Goal: Task Accomplishment & Management: Complete application form

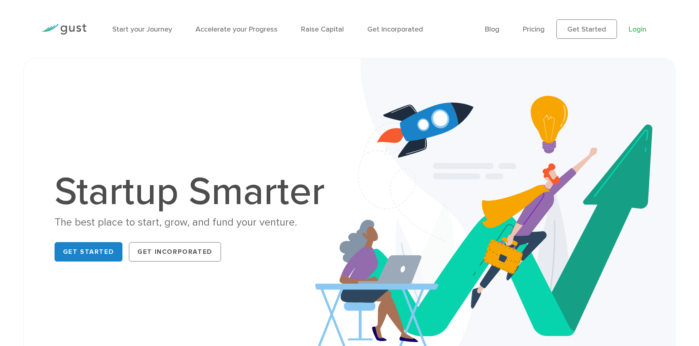
click at [640, 29] on link "Login" at bounding box center [638, 29] width 18 height 8
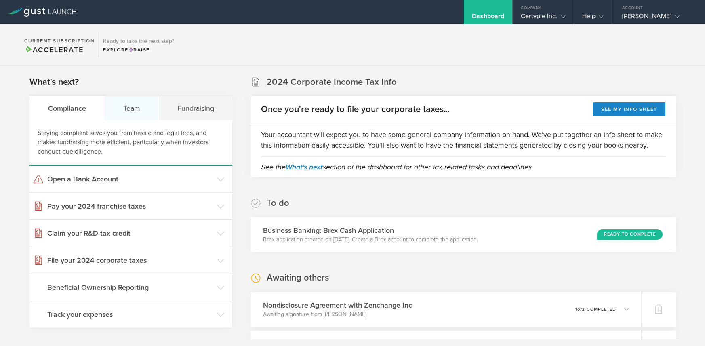
click at [132, 110] on div "Team" at bounding box center [132, 108] width 54 height 24
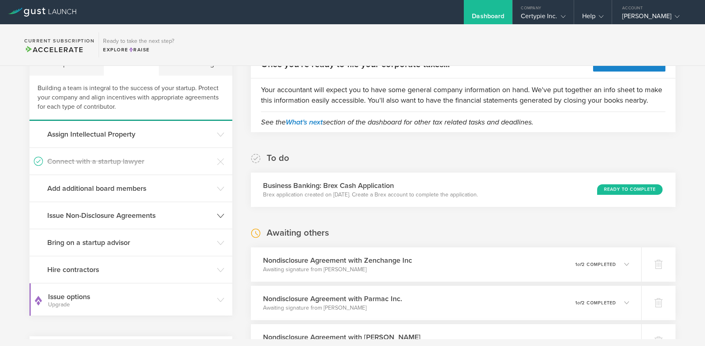
scroll to position [52, 0]
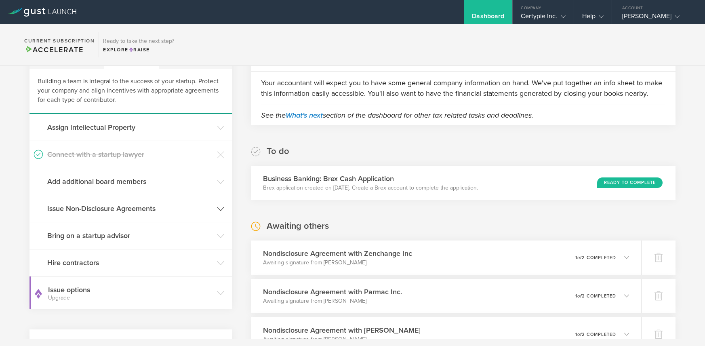
click at [119, 208] on h3 "Issue Non-Disclosure Agreements" at bounding box center [130, 208] width 166 height 11
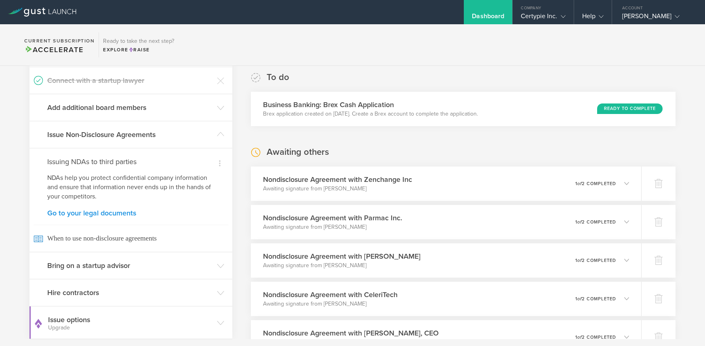
scroll to position [169, 0]
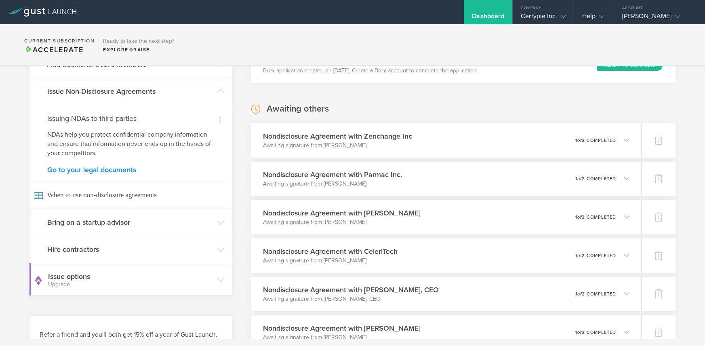
click at [122, 172] on link "Go to your legal documents" at bounding box center [130, 169] width 167 height 7
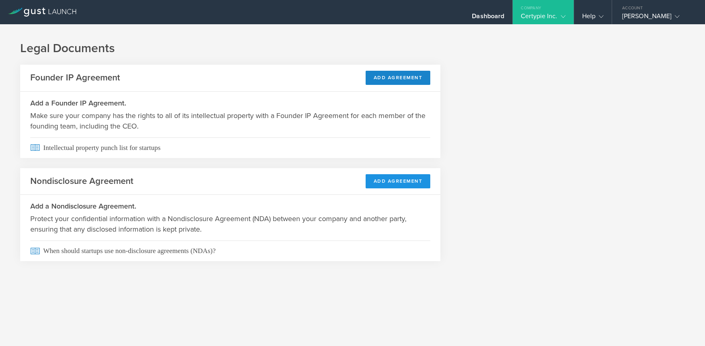
click at [400, 181] on button "Add Agreement" at bounding box center [398, 181] width 65 height 14
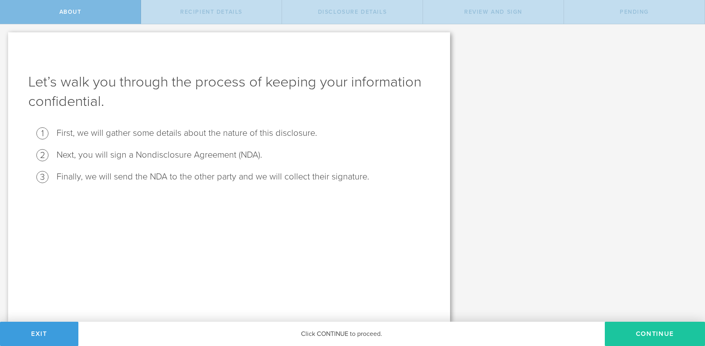
click at [657, 334] on button "Continue" at bounding box center [655, 334] width 100 height 24
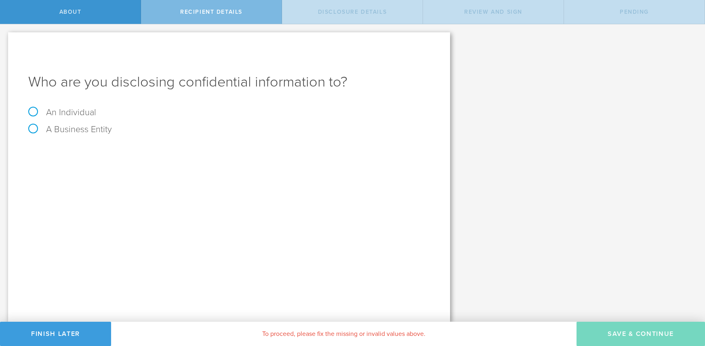
click at [30, 130] on label "A Business Entity" at bounding box center [70, 129] width 84 height 11
click at [5, 37] on input "A Business Entity" at bounding box center [2, 30] width 5 height 13
radio input "true"
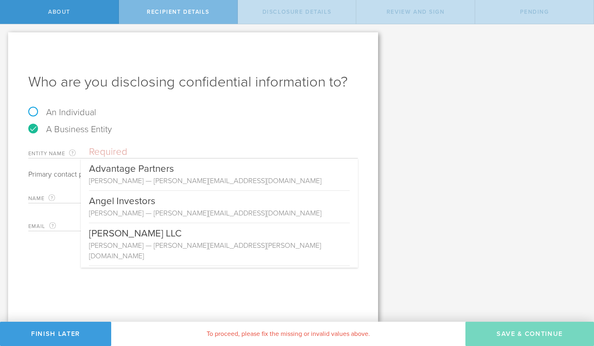
click at [118, 152] on input "text" at bounding box center [223, 152] width 269 height 12
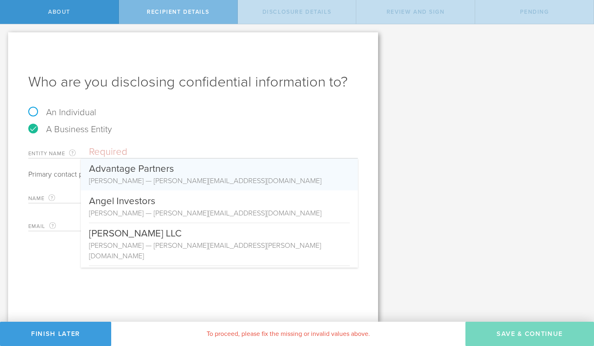
paste input "Kaufman Dolowich"
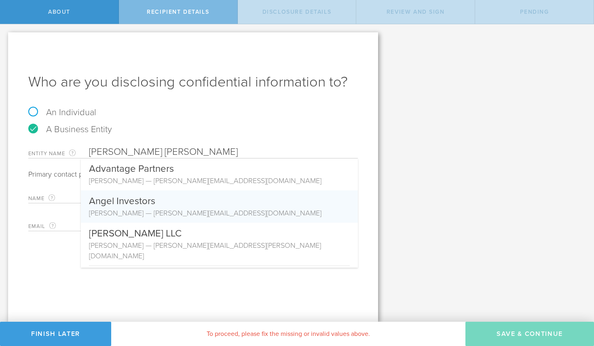
type input "Kaufman Dolowich"
click at [71, 193] on div "Name The first and last name of the person that is signing on behalf of the bus…" at bounding box center [192, 195] width 329 height 17
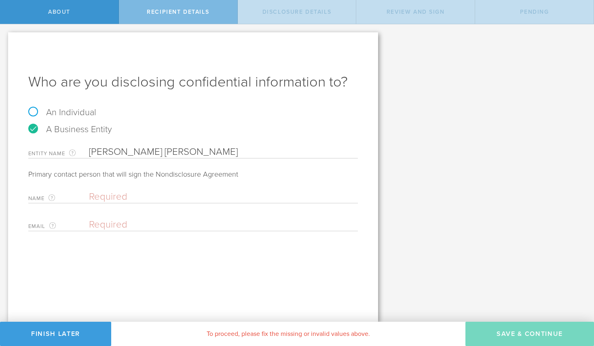
click at [96, 197] on input "text" at bounding box center [221, 197] width 265 height 12
click at [100, 223] on input "email" at bounding box center [221, 225] width 265 height 12
paste input "Kaufman Dolowich"
type input "Kaufman Dolowich"
drag, startPoint x: 168, startPoint y: 226, endPoint x: 87, endPoint y: 227, distance: 81.6
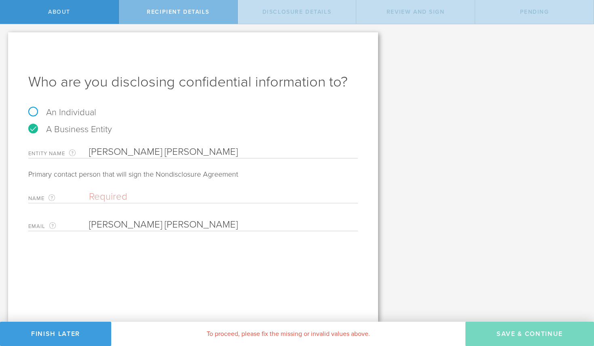
click at [87, 227] on div "Email The email address of the person that is signing on behalf of the business…" at bounding box center [192, 223] width 329 height 17
paste input "jcreque@skylinesecurity.net"
type input "jcreque@skylinesecurity.net"
paste input "Jamell Creque"
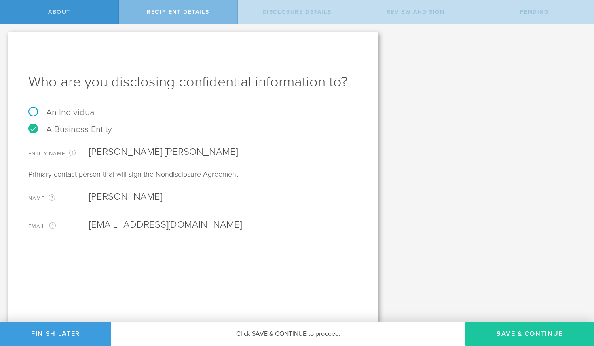
type input "Jamell Creque"
click at [532, 336] on button "Save & Continue" at bounding box center [529, 334] width 128 height 24
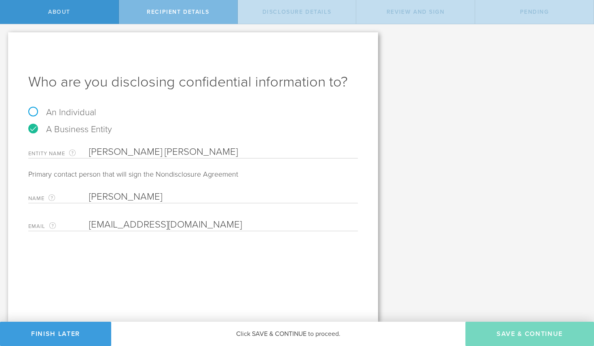
select select "string:5 years"
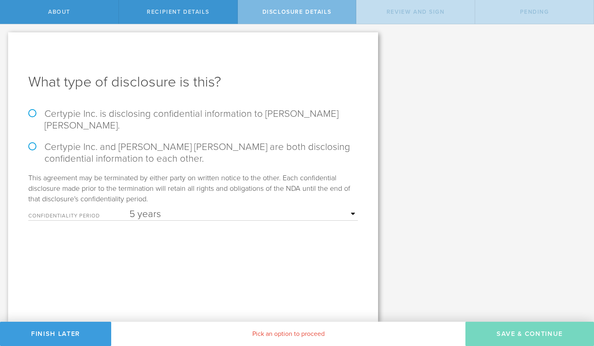
click at [34, 141] on label "Certypie Inc. and Kaufman Dolowich are both disclosing confidential information…" at bounding box center [192, 152] width 329 height 23
click at [5, 41] on input "Certypie Inc. and Kaufman Dolowich are both disclosing confidential information…" at bounding box center [2, 32] width 5 height 17
radio input "true"
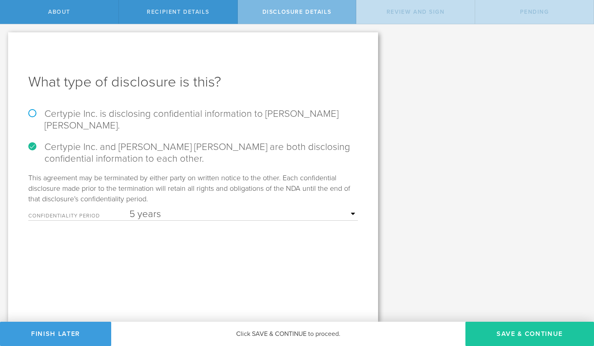
click at [521, 333] on button "Save & Continue" at bounding box center [529, 334] width 128 height 24
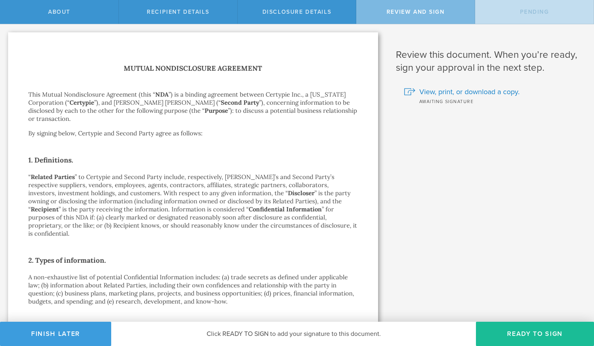
click at [521, 333] on button "Ready to Sign" at bounding box center [535, 334] width 118 height 24
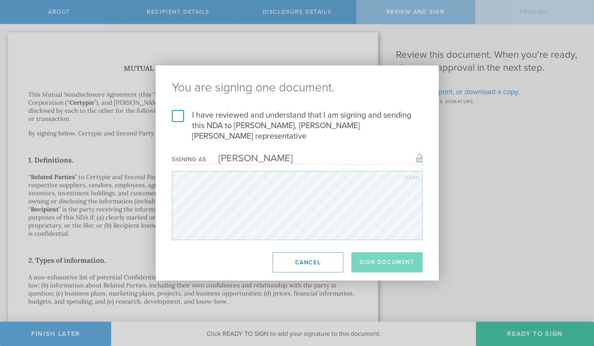
click at [180, 120] on label "I have reviewed and understand that I am signing and sending this NDA to Jamell…" at bounding box center [297, 126] width 251 height 32
click at [0, 0] on input "I have reviewed and understand that I am signing and sending this NDA to Jamell…" at bounding box center [0, 0] width 0 height 0
click at [392, 258] on button "Sign Document" at bounding box center [386, 262] width 71 height 20
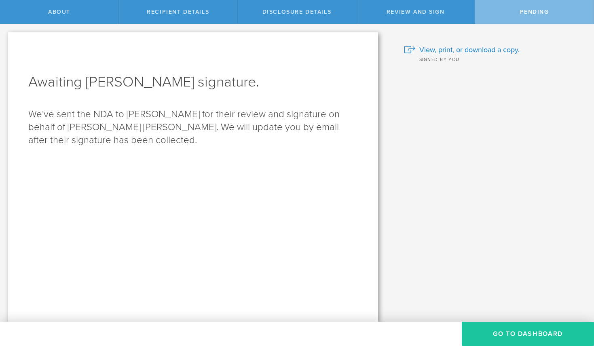
click at [537, 337] on button "Go to dashboard" at bounding box center [527, 334] width 132 height 24
